Goal: Information Seeking & Learning: Learn about a topic

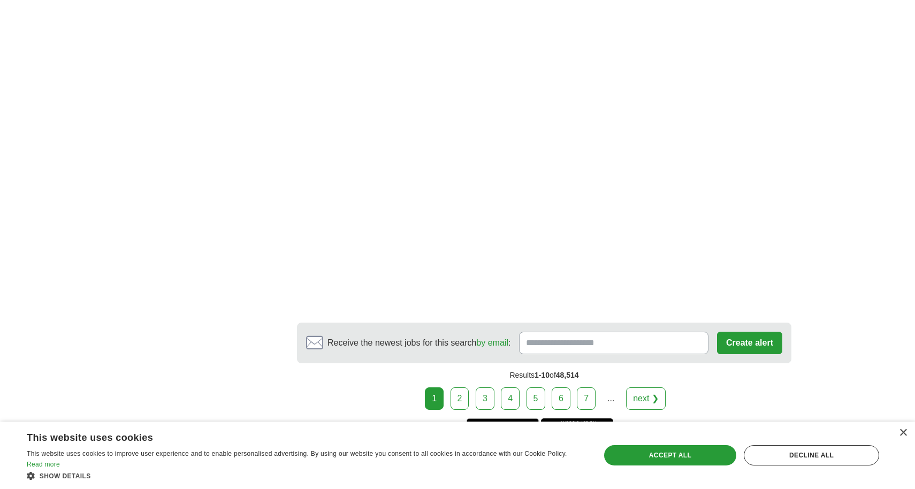
scroll to position [1839, 0]
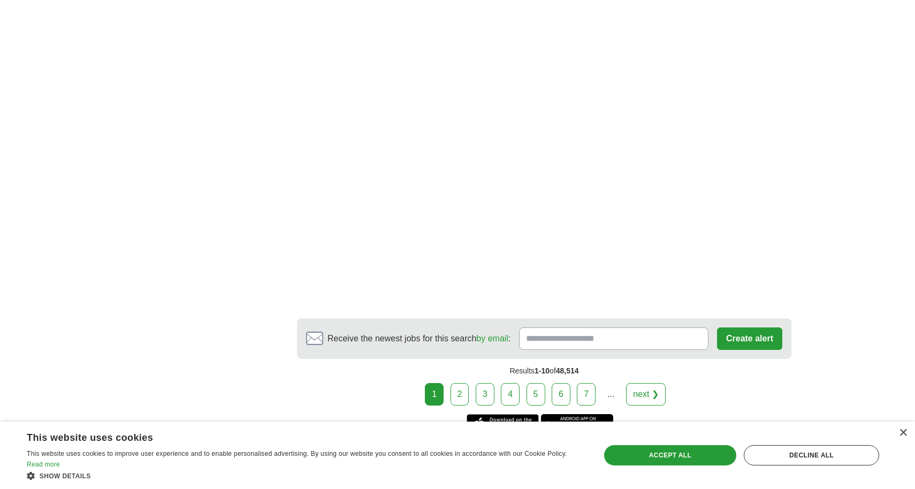
click at [645, 383] on link "next ❯" at bounding box center [646, 394] width 40 height 22
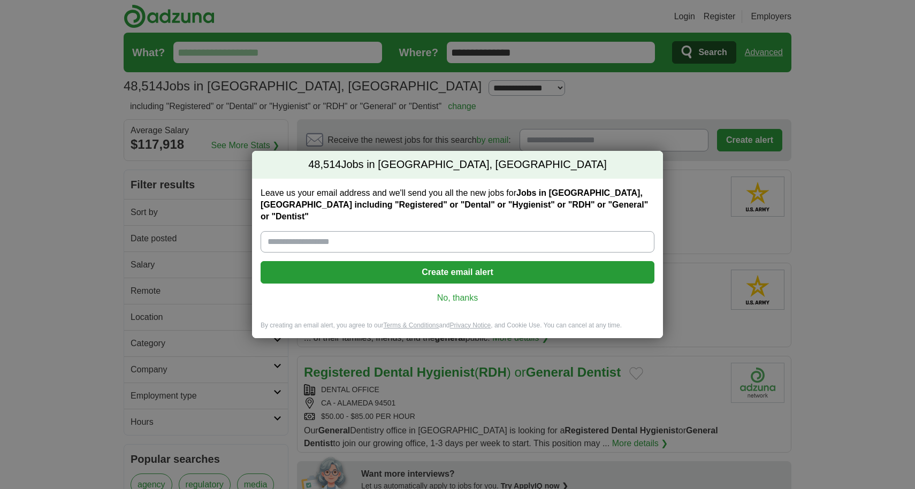
click at [469, 293] on link "No, thanks" at bounding box center [457, 298] width 377 height 12
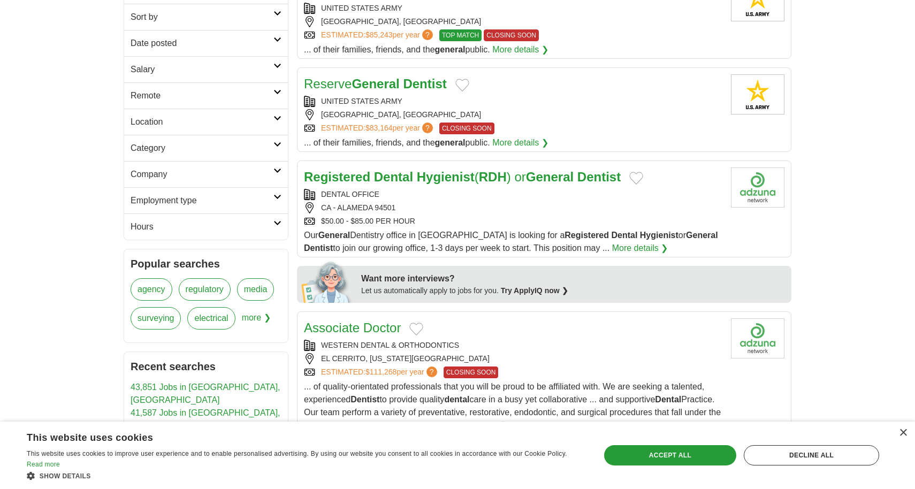
scroll to position [215, 0]
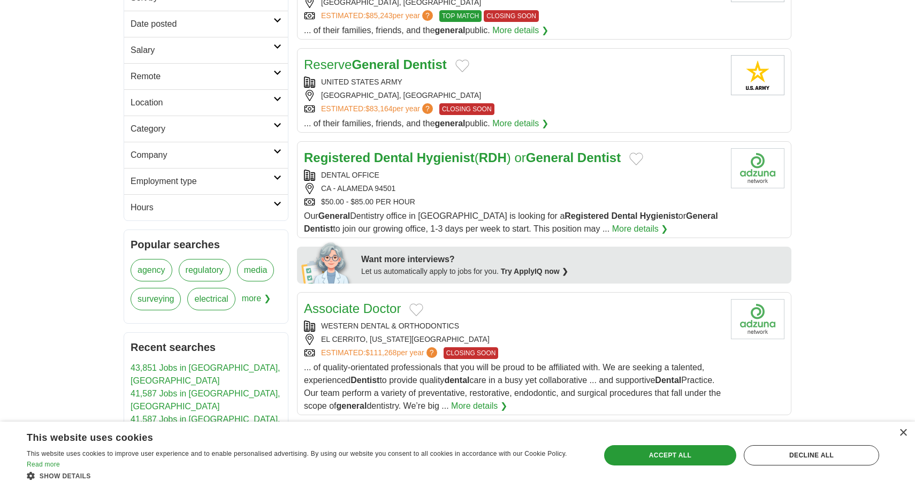
click at [612, 233] on link "More details ❯" at bounding box center [640, 229] width 56 height 13
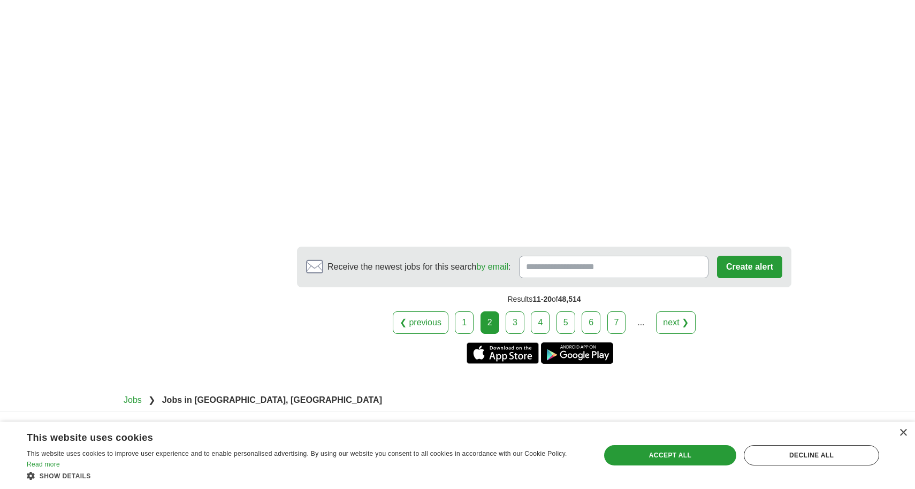
scroll to position [1915, 0]
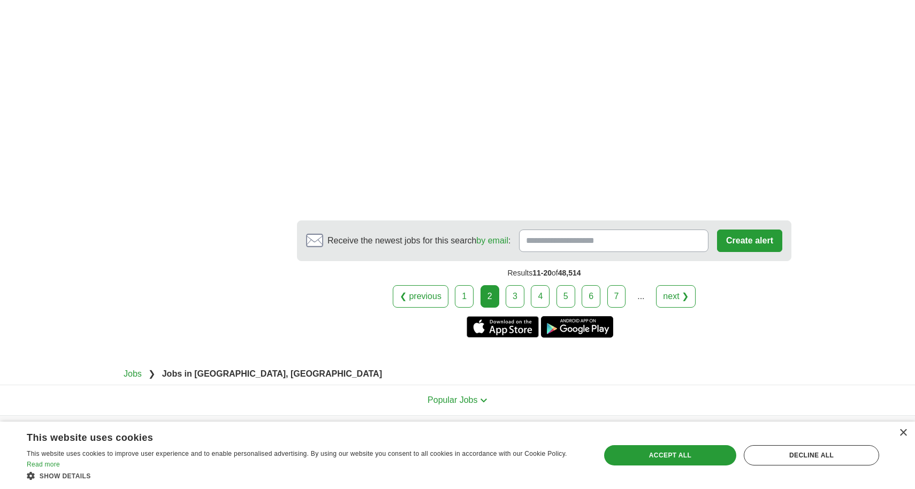
click at [669, 285] on link "next ❯" at bounding box center [676, 296] width 40 height 22
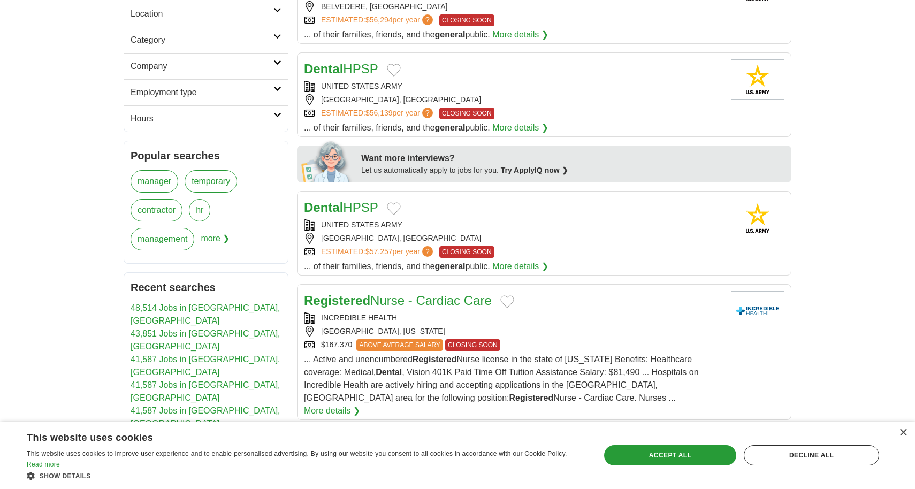
scroll to position [306, 0]
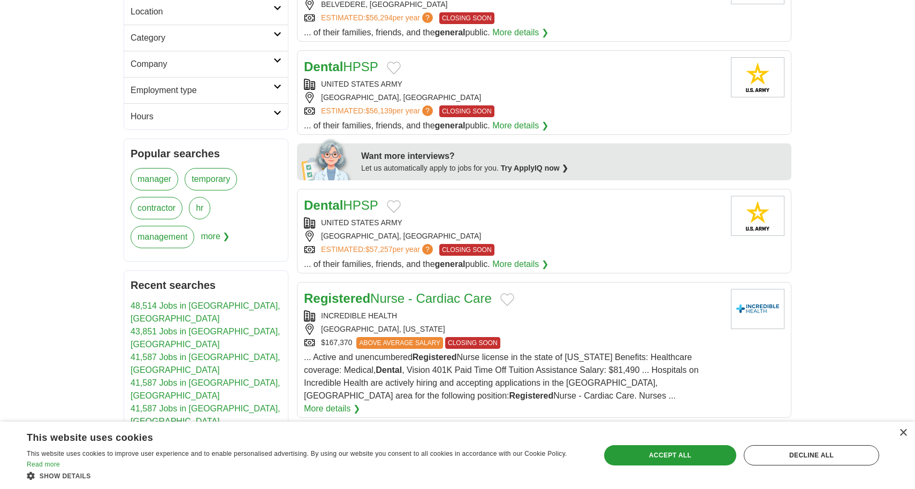
click at [365, 208] on link "Dental HPSP" at bounding box center [341, 205] width 74 height 14
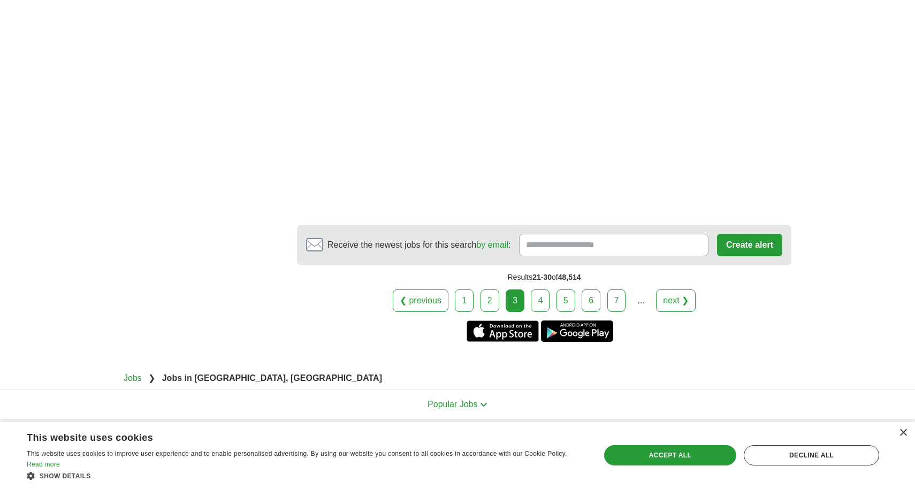
scroll to position [1989, 0]
click at [671, 288] on link "next ❯" at bounding box center [676, 299] width 40 height 22
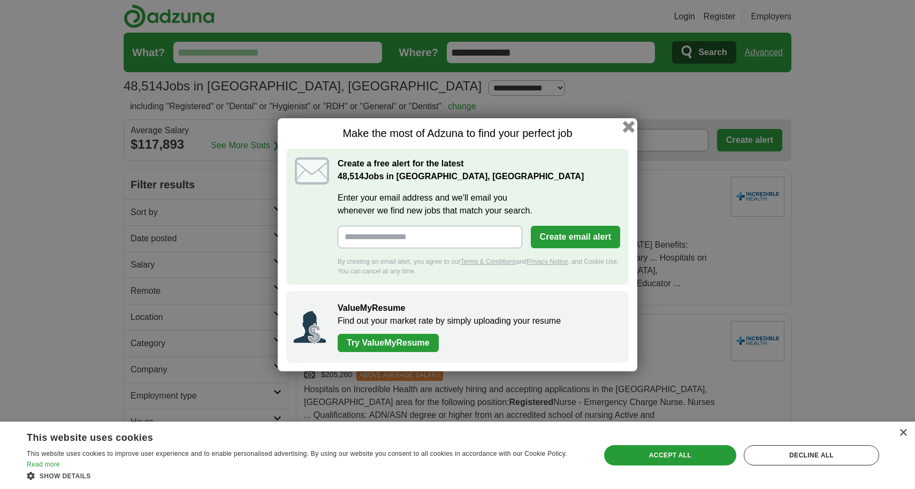
click at [628, 127] on button "button" at bounding box center [629, 126] width 12 height 12
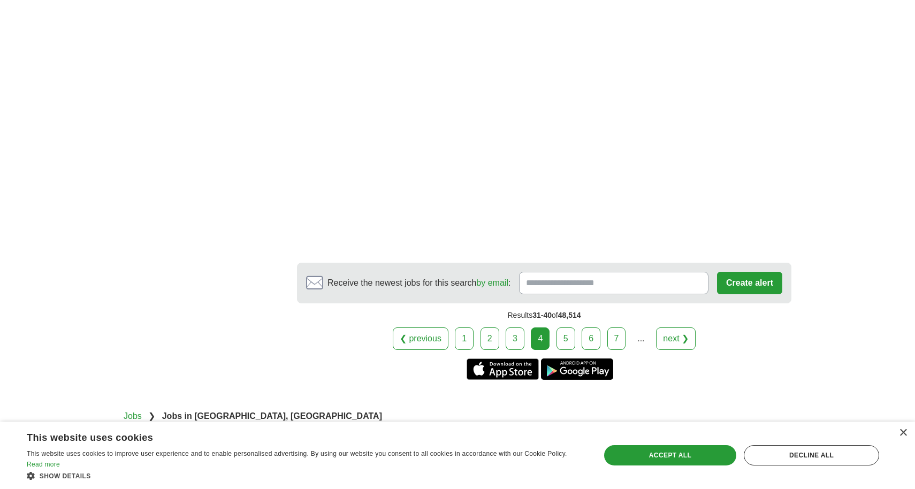
scroll to position [1979, 0]
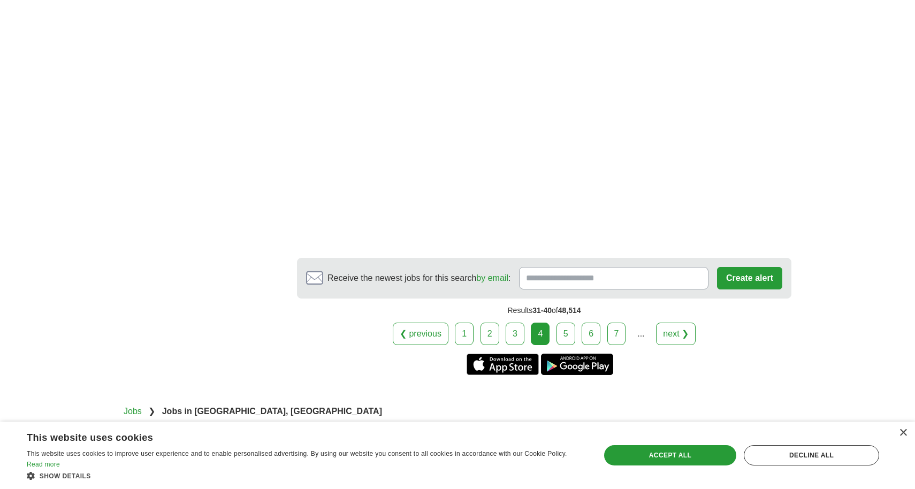
click at [675, 323] on link "next ❯" at bounding box center [676, 334] width 40 height 22
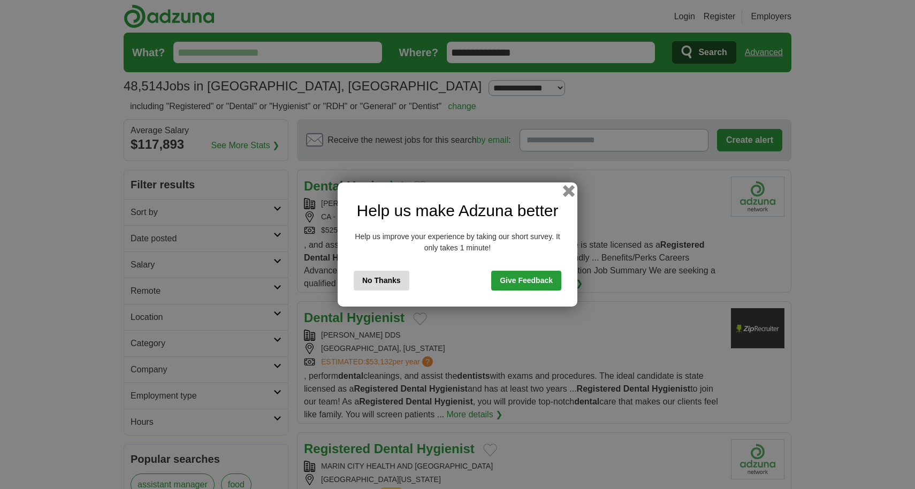
click at [568, 190] on button "button" at bounding box center [569, 191] width 12 height 12
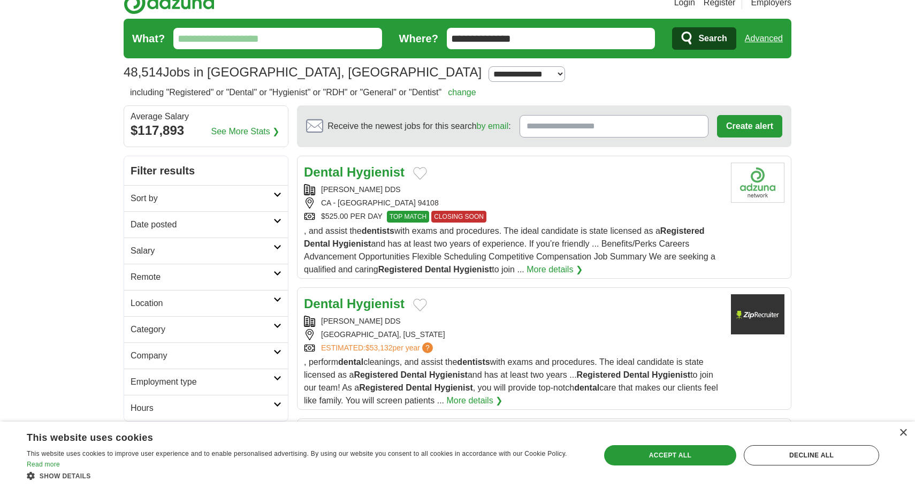
scroll to position [14, 0]
click at [567, 269] on link "More details ❯" at bounding box center [555, 269] width 56 height 13
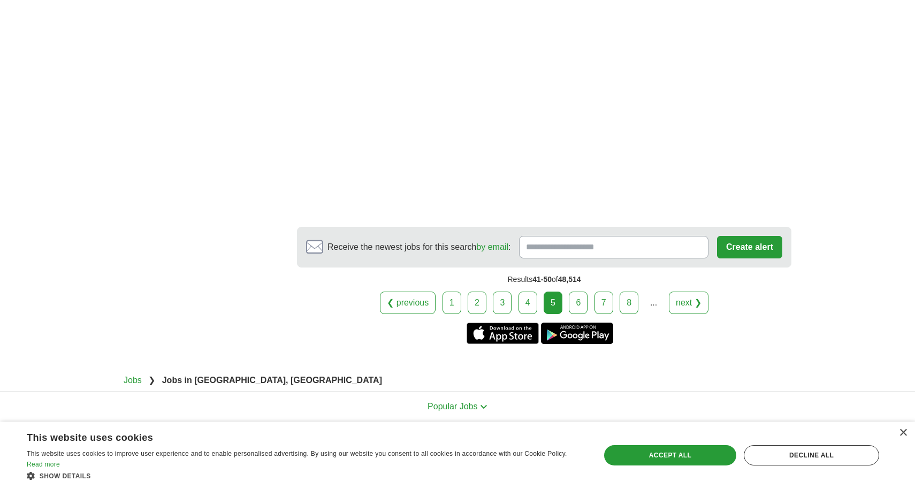
scroll to position [1929, 0]
click at [682, 290] on link "next ❯" at bounding box center [689, 301] width 40 height 22
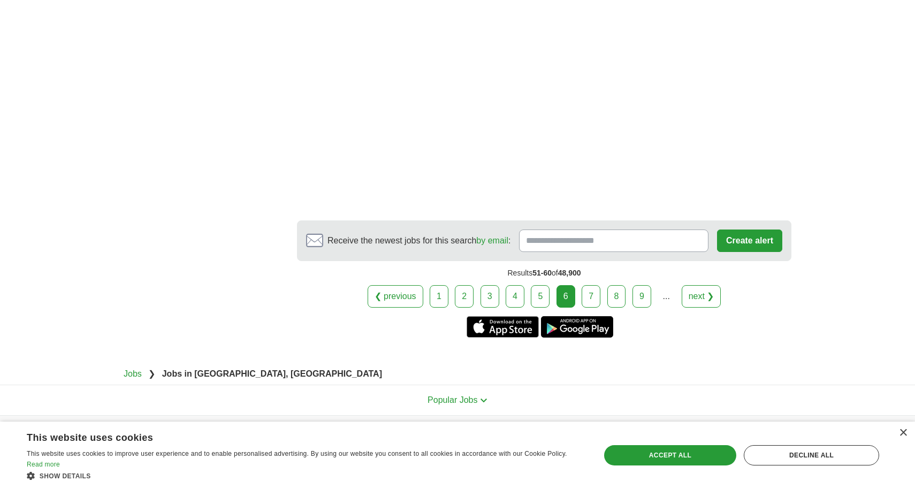
scroll to position [1967, 0]
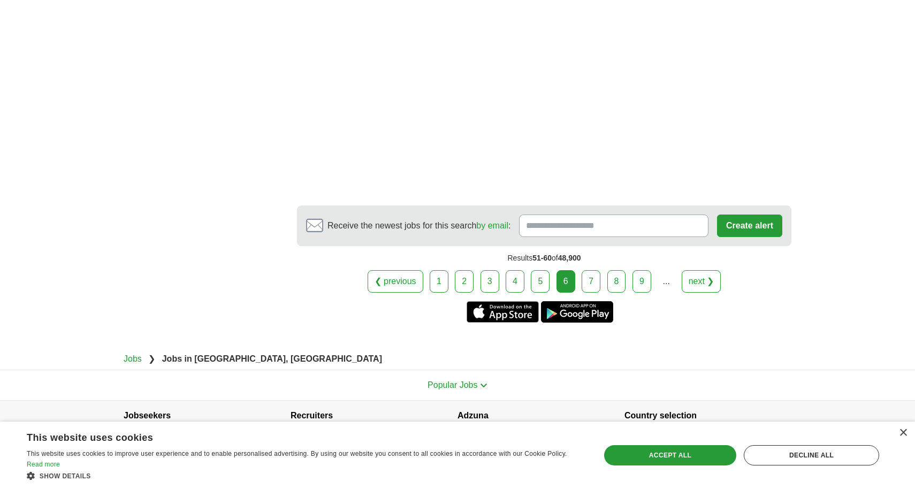
click at [699, 270] on link "next ❯" at bounding box center [702, 281] width 40 height 22
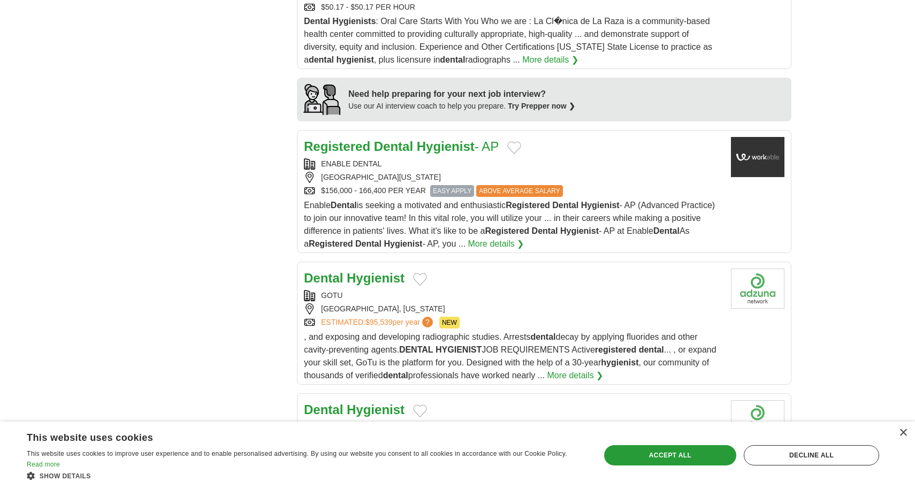
scroll to position [912, 0]
click at [524, 237] on link "More details ❯" at bounding box center [496, 243] width 56 height 13
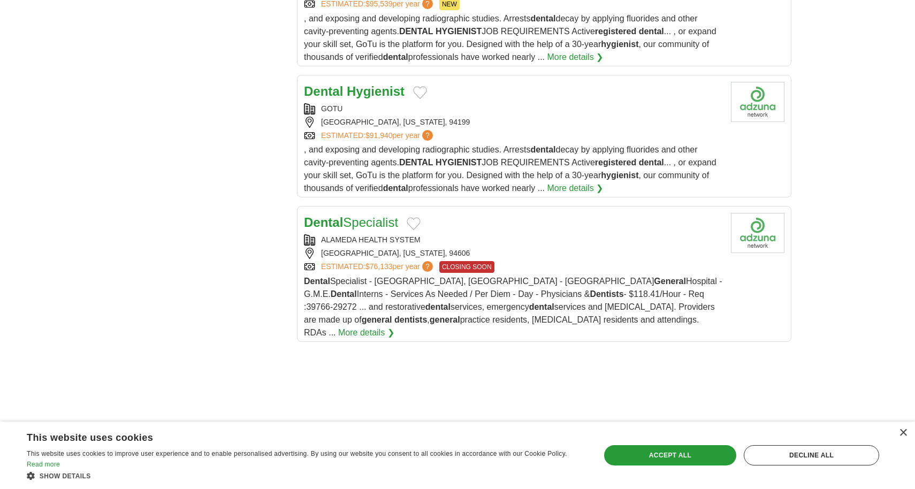
scroll to position [1234, 0]
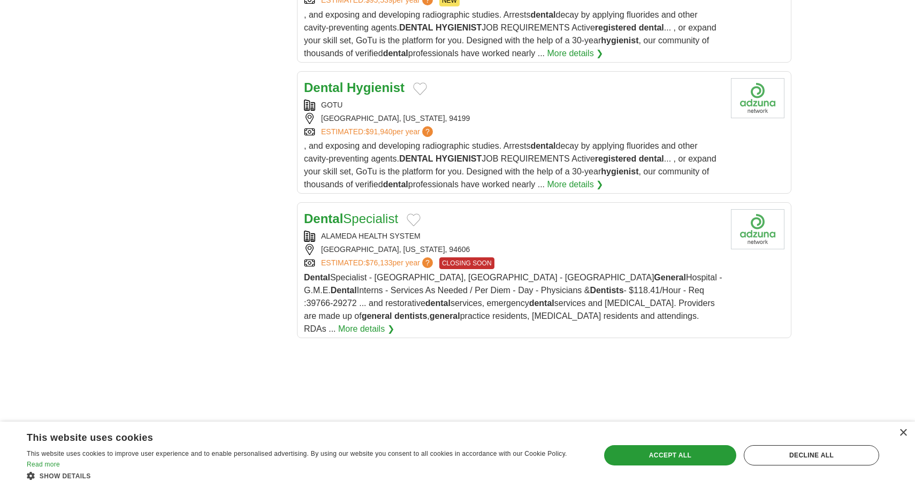
click at [394, 323] on link "More details ❯" at bounding box center [366, 329] width 56 height 13
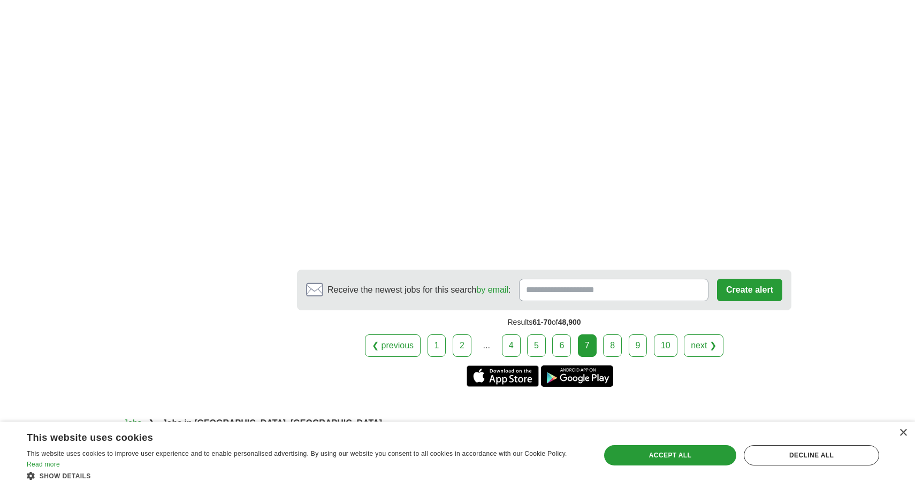
scroll to position [1849, 0]
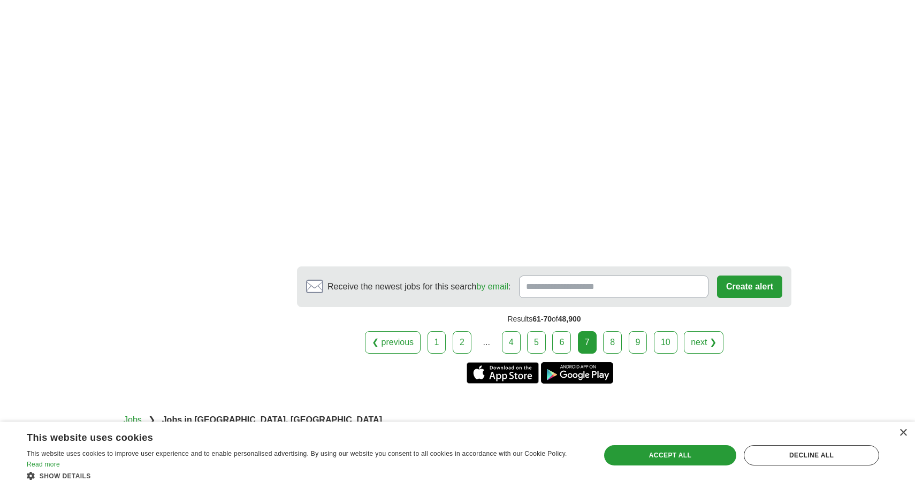
click at [701, 331] on link "next ❯" at bounding box center [704, 342] width 40 height 22
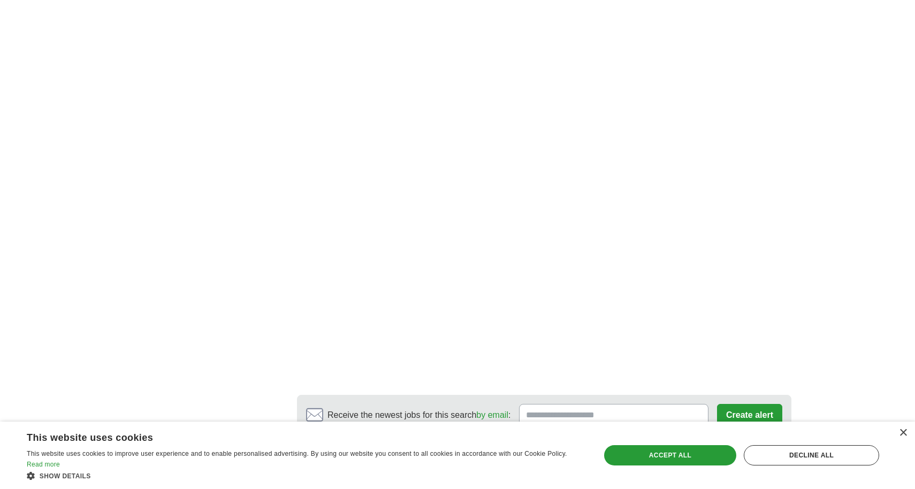
scroll to position [1815, 0]
click at [611, 457] on link "9" at bounding box center [610, 468] width 19 height 22
